Goal: Navigation & Orientation: Find specific page/section

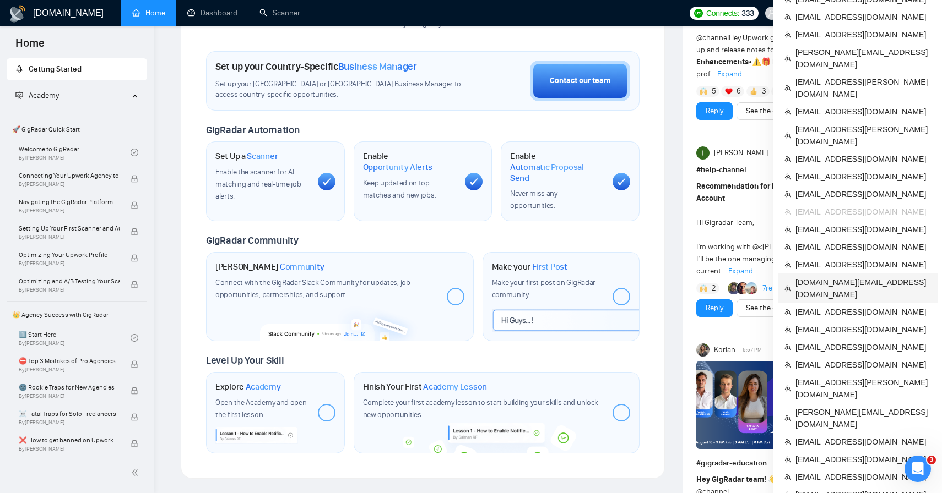
scroll to position [276, 0]
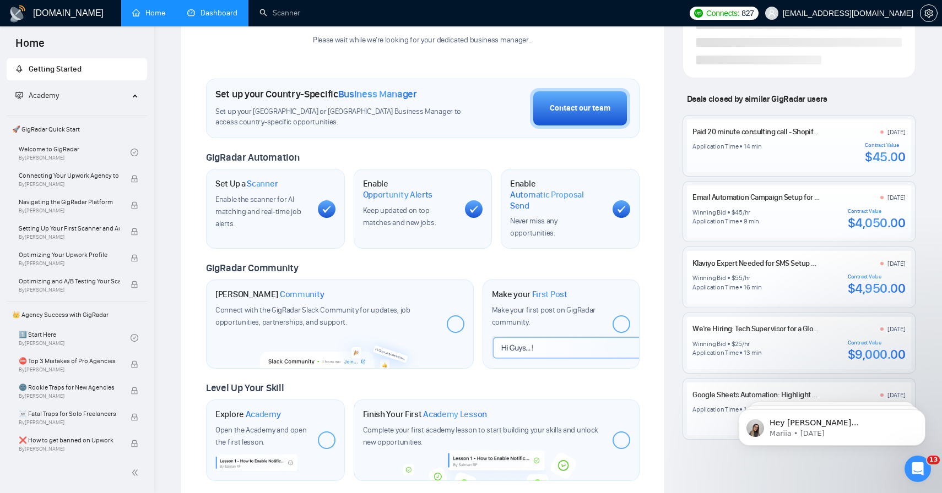
click at [229, 18] on link "Dashboard" at bounding box center [212, 12] width 50 height 9
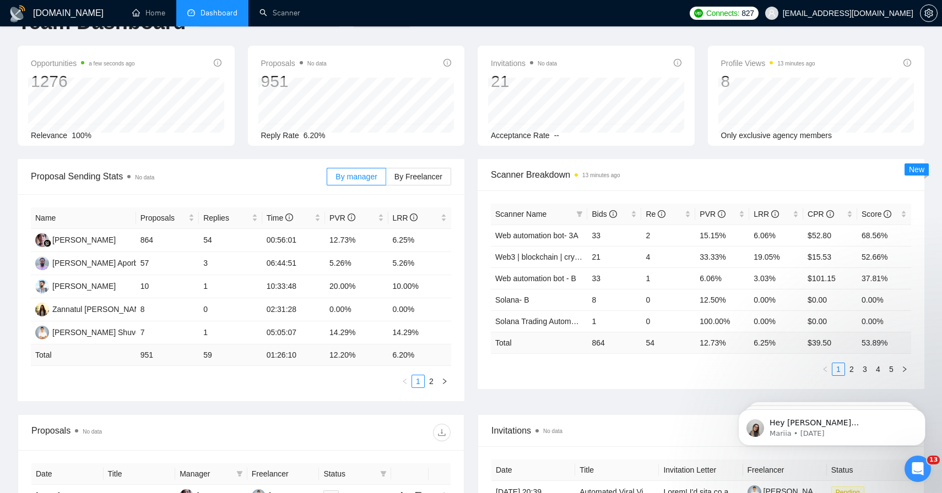
scroll to position [35, 0]
